Goal: Navigation & Orientation: Find specific page/section

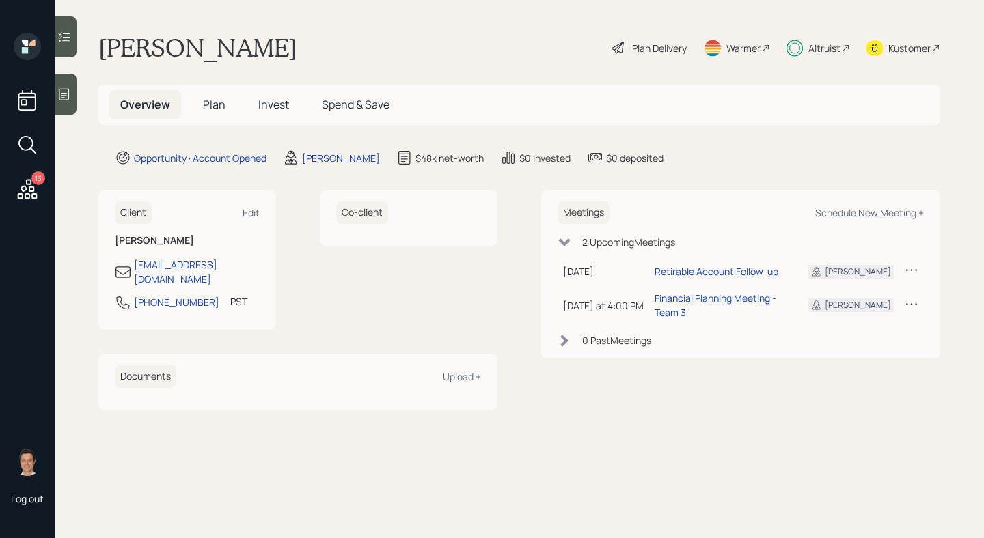
click at [347, 285] on div "Co-client" at bounding box center [409, 260] width 178 height 139
click at [271, 107] on span "Invest" at bounding box center [273, 104] width 31 height 15
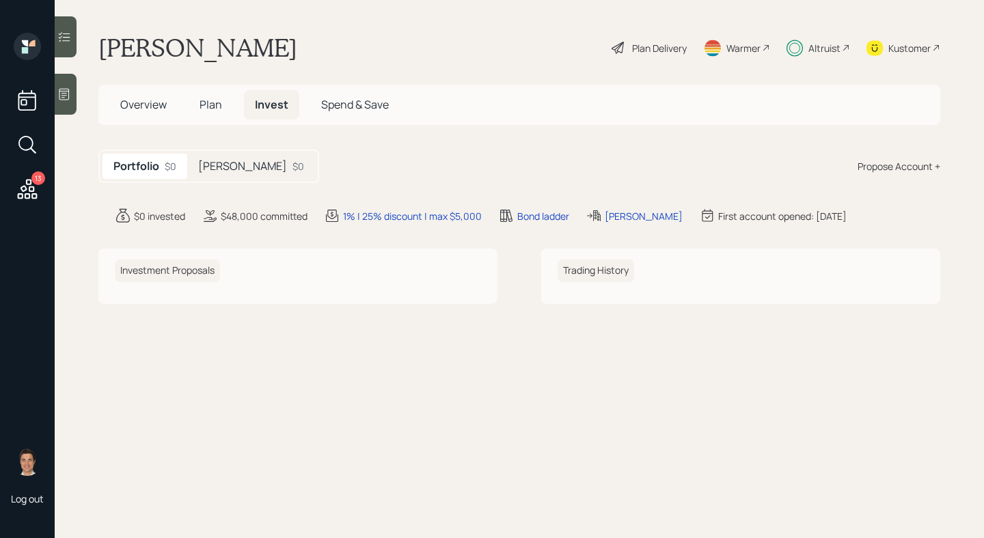
click at [222, 114] on h5 "Plan" at bounding box center [211, 104] width 44 height 29
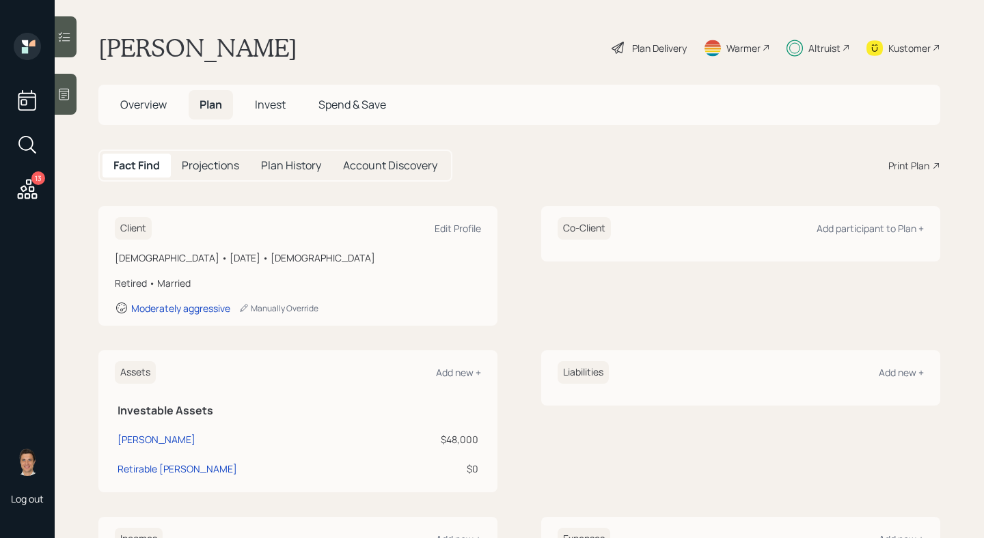
click at [255, 112] on h5 "Invest" at bounding box center [270, 104] width 53 height 29
